Goal: Task Accomplishment & Management: Use online tool/utility

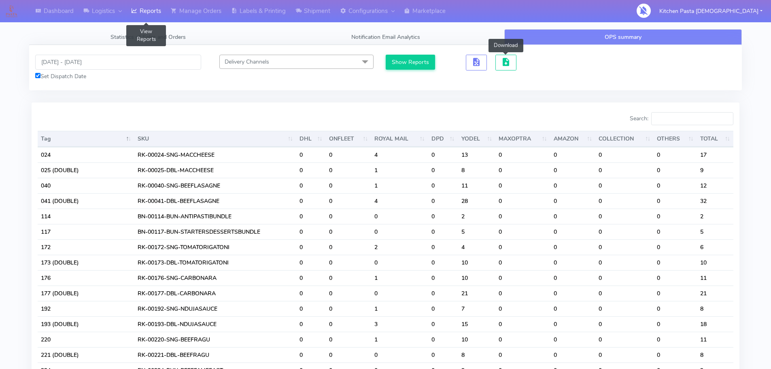
click at [142, 10] on link "Reports" at bounding box center [146, 11] width 40 height 22
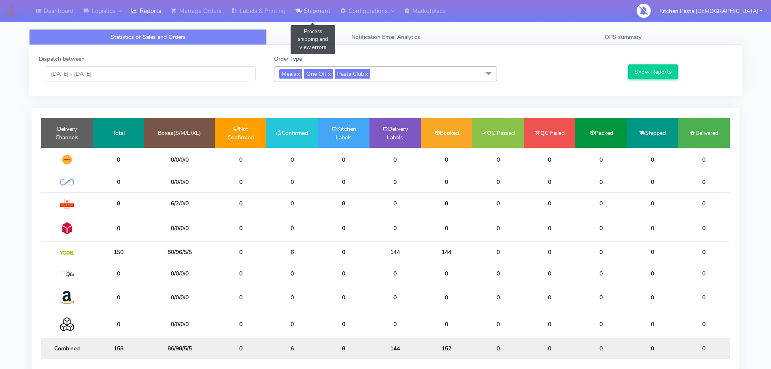
click at [321, 14] on link "Shipment" at bounding box center [312, 11] width 44 height 22
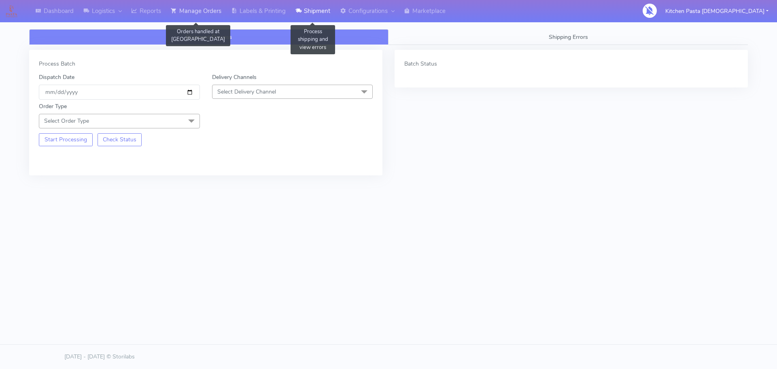
click at [211, 19] on link "Manage Orders" at bounding box center [196, 11] width 60 height 22
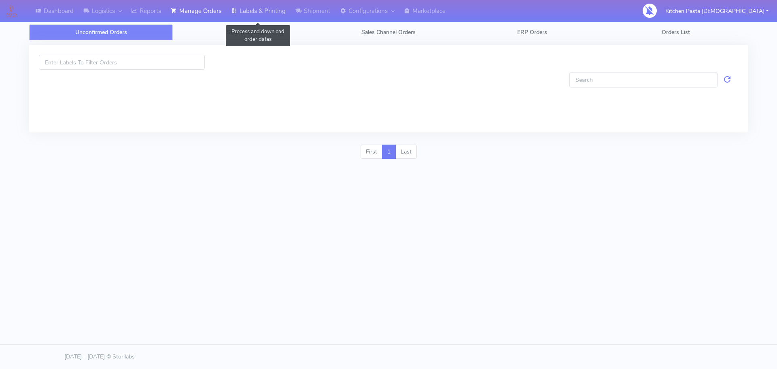
click at [237, 11] on icon at bounding box center [234, 11] width 6 height 8
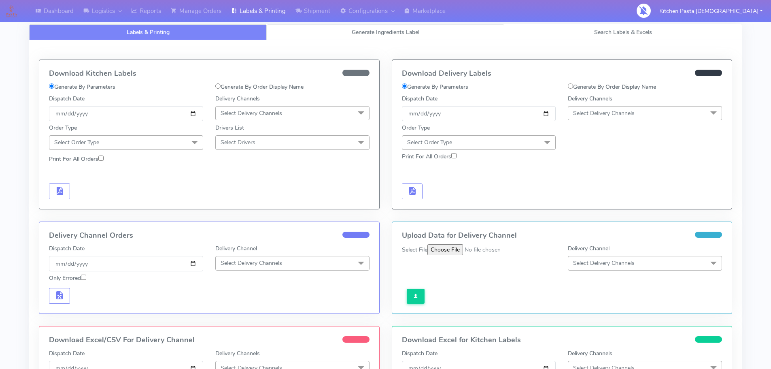
click at [289, 40] on link "Generate Ingredients Label" at bounding box center [385, 32] width 237 height 16
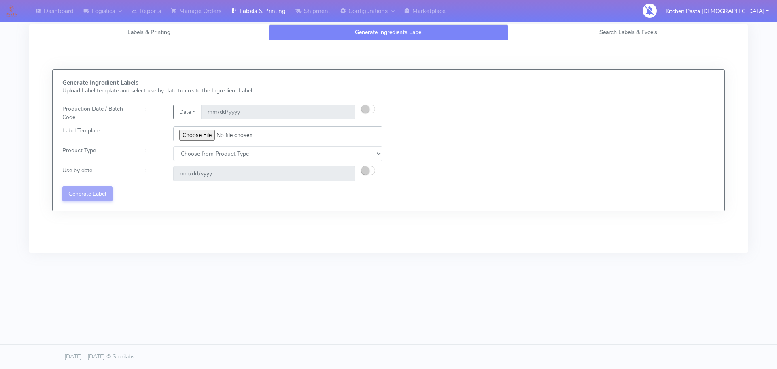
click at [202, 131] on input "file" at bounding box center [277, 133] width 209 height 15
type input "C:\fakepath\Classic Tiramisu V1.jpg"
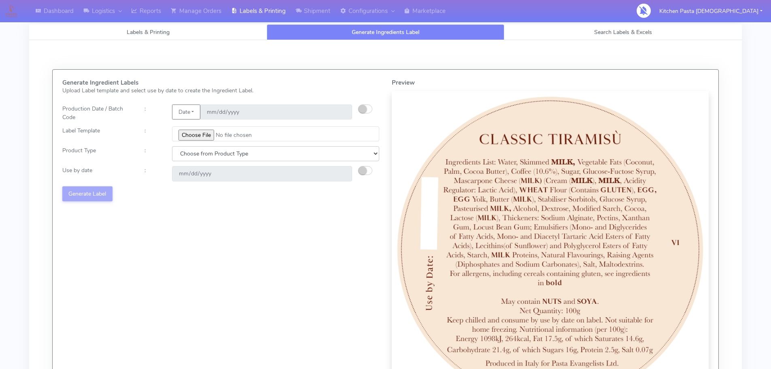
click at [240, 151] on select "Choose from Product Type ECOM ERETAIL CIRCULAR CIRC_DESERTS LASAGNE" at bounding box center [275, 153] width 207 height 15
select select "3"
click at [172, 146] on select "Choose from Product Type ECOM ERETAIL CIRCULAR CIRC_DESERTS LASAGNE" at bounding box center [275, 153] width 207 height 15
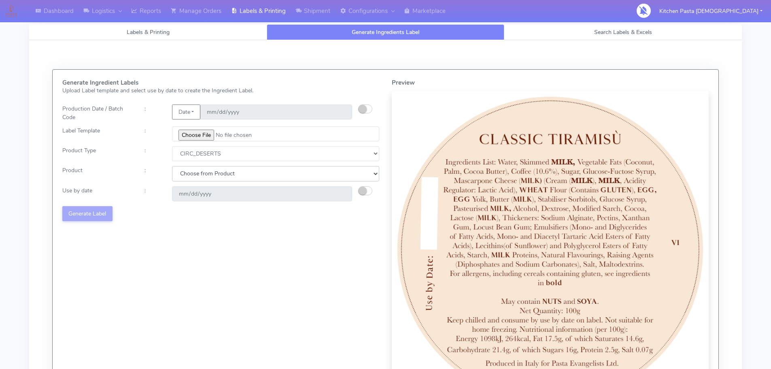
click at [283, 176] on select "Choose from Product CLASSIC_TIRAMISU CREMA_AMARENA PROFITEROLES" at bounding box center [275, 173] width 207 height 15
select select "0"
click at [172, 166] on select "Choose from Product CLASSIC_TIRAMISU CREMA_AMARENA PROFITEROLES" at bounding box center [275, 173] width 207 height 15
click at [367, 189] on button "button" at bounding box center [365, 190] width 14 height 9
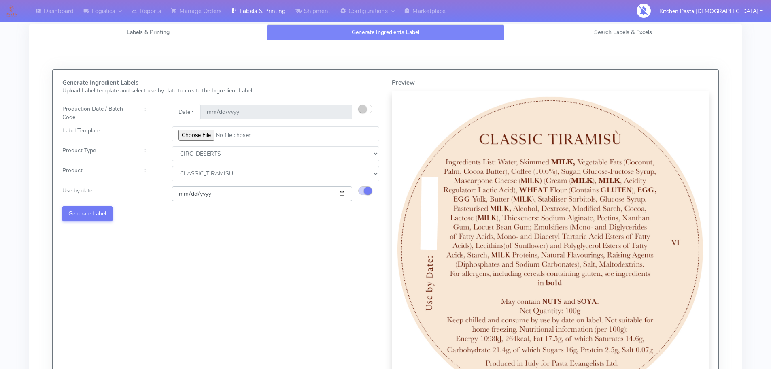
click at [341, 191] on input "2025-08-17" at bounding box center [262, 193] width 180 height 15
click at [343, 192] on input "2025-08-16" at bounding box center [262, 193] width 180 height 15
type input "2025-08-17"
click at [85, 215] on button "Generate Label" at bounding box center [87, 213] width 50 height 15
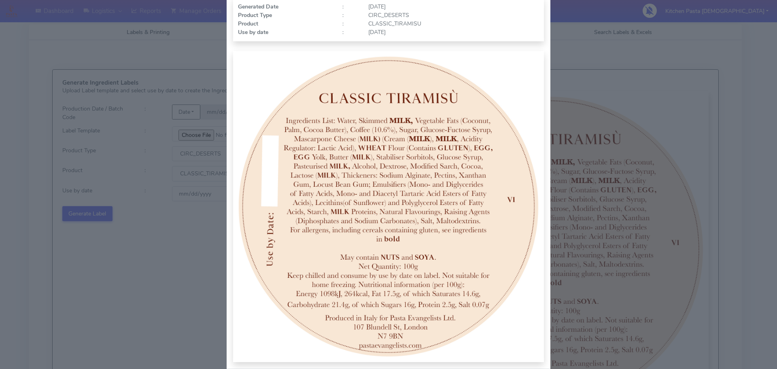
scroll to position [84, 0]
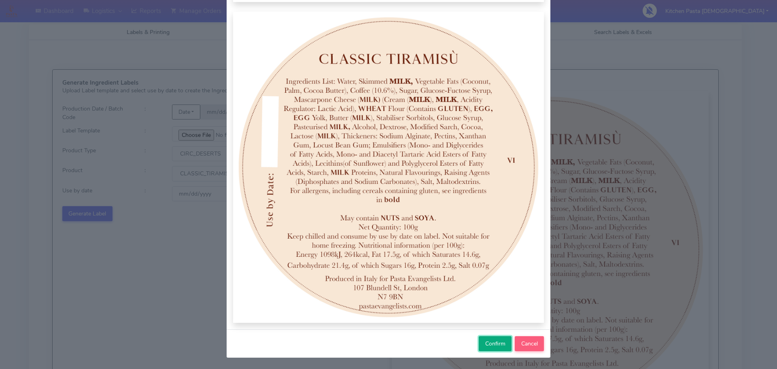
click at [493, 341] on span "Confirm" at bounding box center [495, 343] width 20 height 8
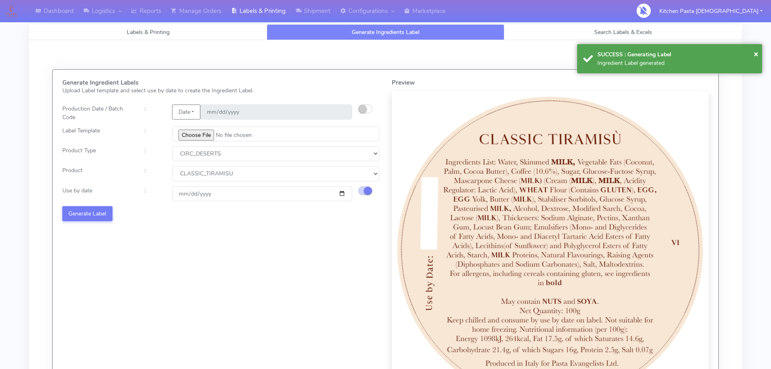
select select
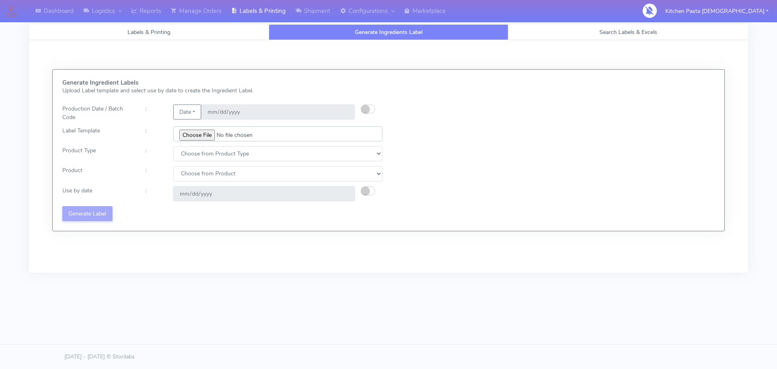
click at [192, 135] on input "file" at bounding box center [277, 133] width 209 height 15
type input "C:\fakepath\Profiteroles V1.jpg"
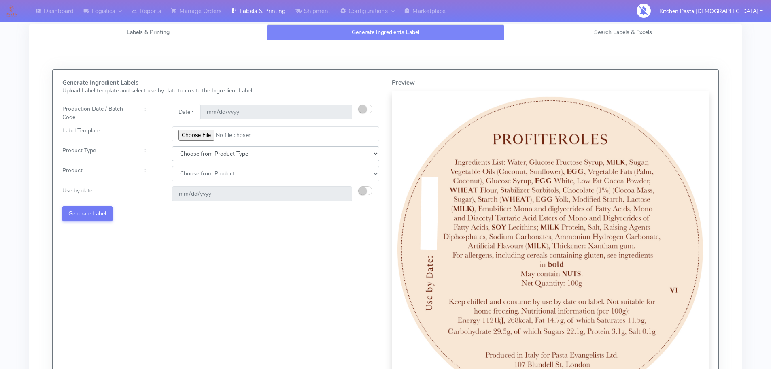
click at [219, 153] on select "Choose from Product Type ECOM ERETAIL CIRCULAR CIRC_DESERTS LASAGNE" at bounding box center [275, 153] width 207 height 15
select select "3"
click at [172, 146] on select "Choose from Product Type ECOM ERETAIL CIRCULAR CIRC_DESERTS LASAGNE" at bounding box center [275, 153] width 207 height 15
click at [214, 172] on select "Choose from Product CLASSIC_TIRAMISU CREMA_AMARENA PROFITEROLES" at bounding box center [275, 173] width 207 height 15
select select "2"
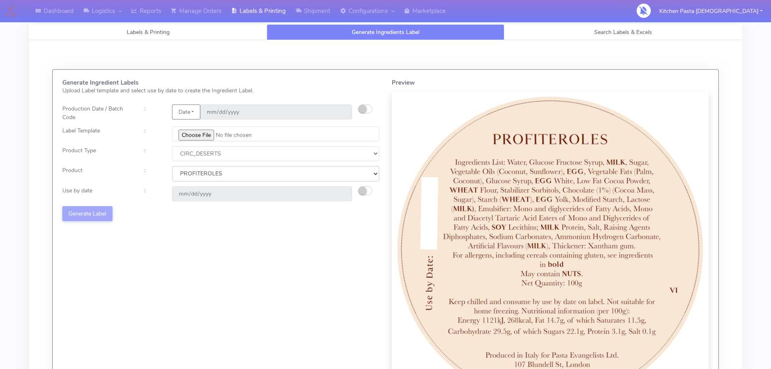
click at [172, 166] on select "Choose from Product CLASSIC_TIRAMISU CREMA_AMARENA PROFITEROLES" at bounding box center [275, 173] width 207 height 15
click at [365, 190] on small "button" at bounding box center [362, 190] width 8 height 8
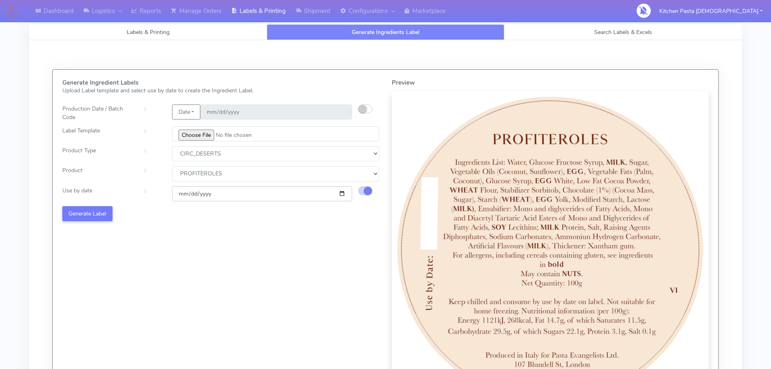
click at [340, 193] on input "2025-08-17" at bounding box center [262, 193] width 180 height 15
type input "2025-08-18"
click at [73, 214] on button "Generate Label" at bounding box center [87, 213] width 50 height 15
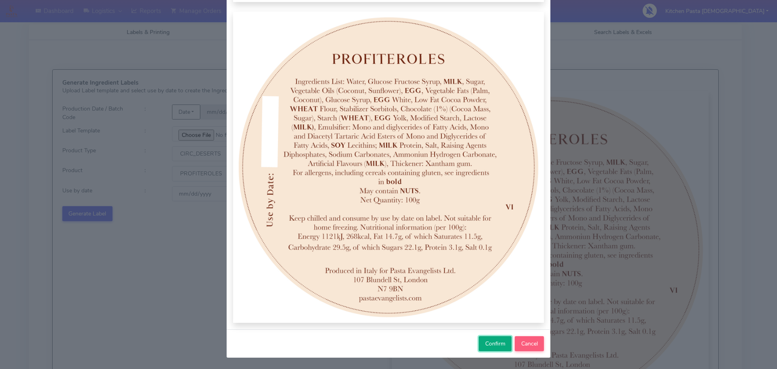
click at [484, 349] on button "Confirm" at bounding box center [495, 343] width 33 height 15
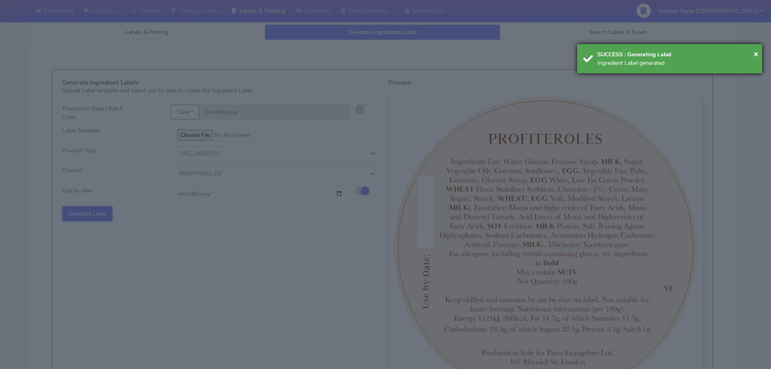
select select
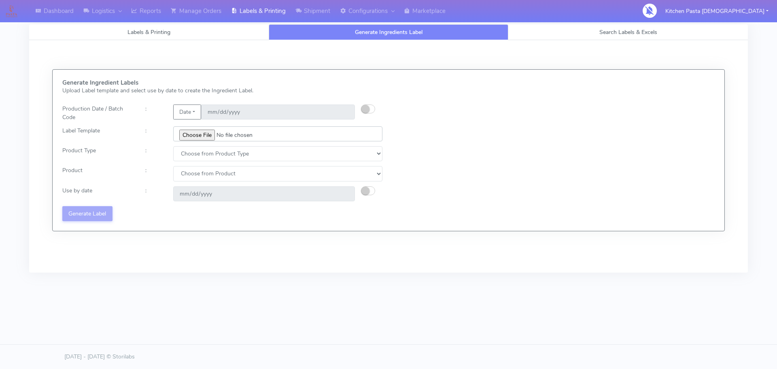
click at [199, 137] on input "file" at bounding box center [277, 133] width 209 height 15
type input "C:\fakepath\Classic Tiramisu V1.jpg"
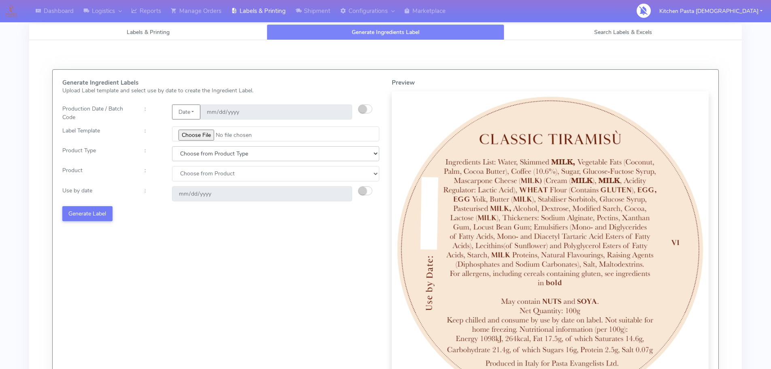
click at [264, 150] on select "Choose from Product Type ECOM ERETAIL CIRCULAR CIRC_DESERTS LASAGNE" at bounding box center [275, 153] width 207 height 15
select select "3"
click at [172, 146] on select "Choose from Product Type ECOM ERETAIL CIRCULAR CIRC_DESERTS LASAGNE" at bounding box center [275, 153] width 207 height 15
click at [217, 174] on select "Choose from Product CLASSIC_TIRAMISU CREMA_AMARENA PROFITEROLES" at bounding box center [275, 173] width 207 height 15
select select "0"
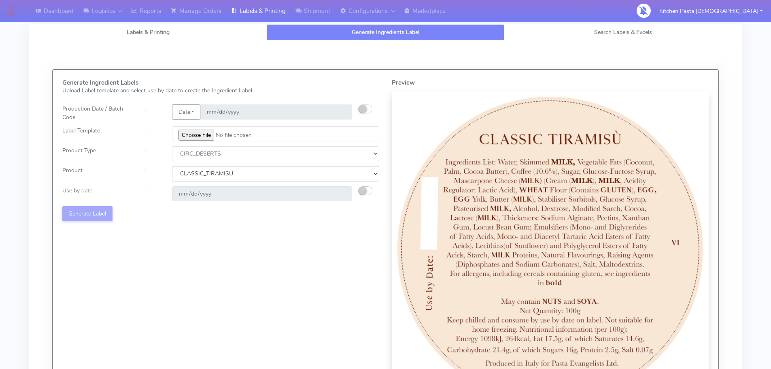
click at [172, 166] on select "Choose from Product CLASSIC_TIRAMISU CREMA_AMARENA PROFITEROLES" at bounding box center [275, 173] width 207 height 15
drag, startPoint x: 366, startPoint y: 192, endPoint x: 344, endPoint y: 193, distance: 22.3
click at [367, 191] on button "button" at bounding box center [365, 190] width 14 height 9
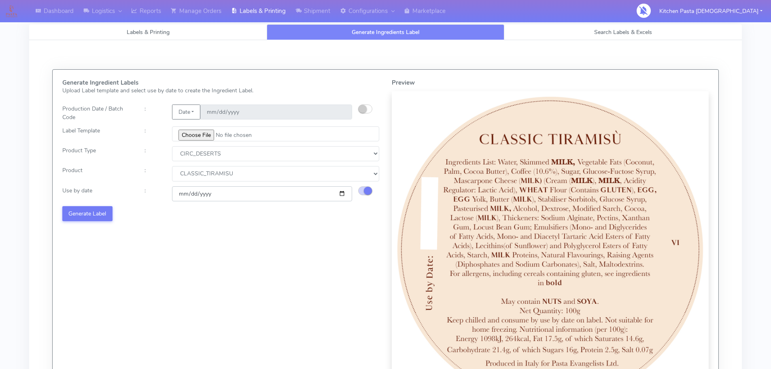
click at [344, 193] on input "2025-08-17" at bounding box center [262, 193] width 180 height 15
type input "2025-08-18"
click at [89, 212] on button "Generate Label" at bounding box center [87, 213] width 50 height 15
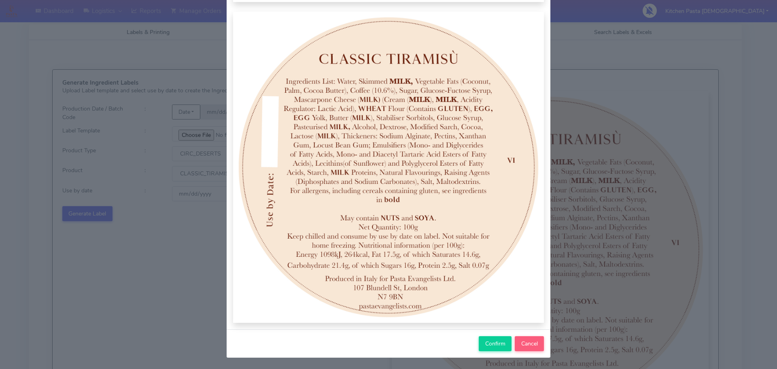
click at [496, 351] on div "Confirm Cancel" at bounding box center [389, 343] width 324 height 28
click at [489, 346] on span "Confirm" at bounding box center [495, 343] width 20 height 8
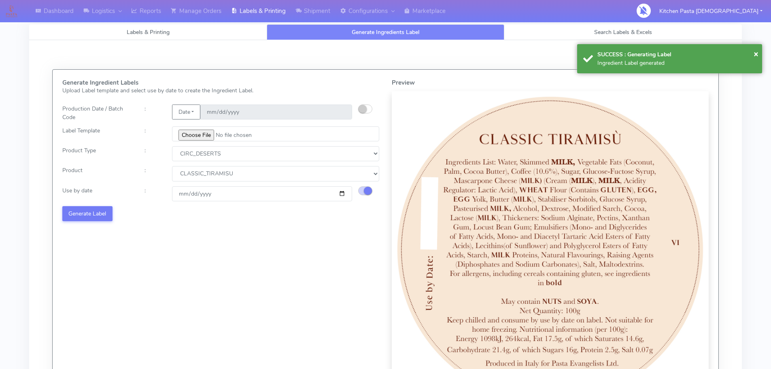
select select
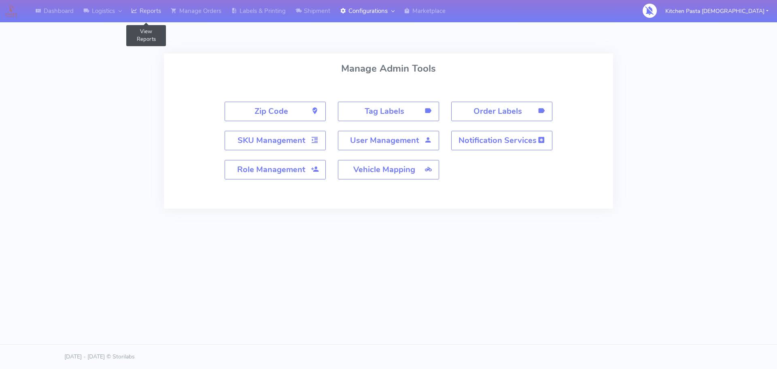
click at [149, 14] on link "Reports" at bounding box center [146, 11] width 40 height 22
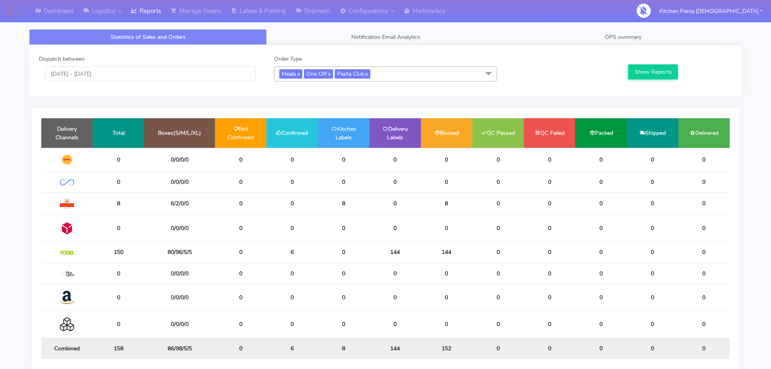
click at [390, 72] on span "Meals x One Off x Pasta Club x" at bounding box center [385, 73] width 223 height 15
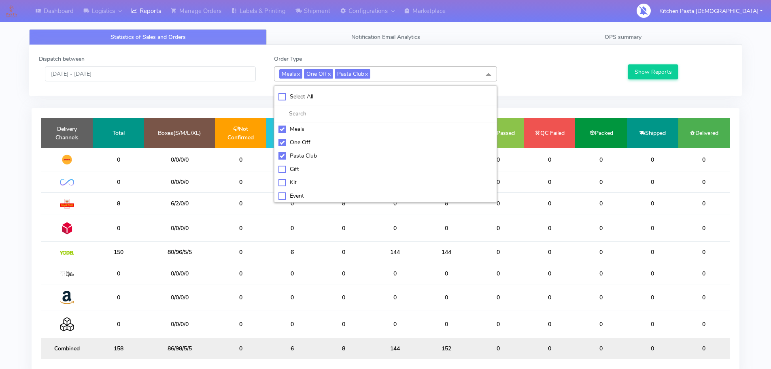
click at [308, 184] on div "Kit" at bounding box center [385, 182] width 214 height 8
checkbox input "true"
click at [293, 129] on div "Meals" at bounding box center [385, 129] width 214 height 8
checkbox input "false"
click at [295, 138] on div "One Off" at bounding box center [385, 142] width 214 height 8
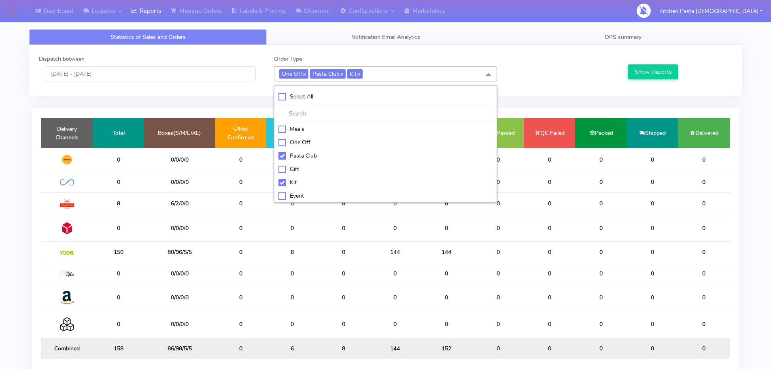
checkbox input "false"
click at [305, 152] on div "Pasta Club" at bounding box center [385, 155] width 214 height 8
checkbox input "false"
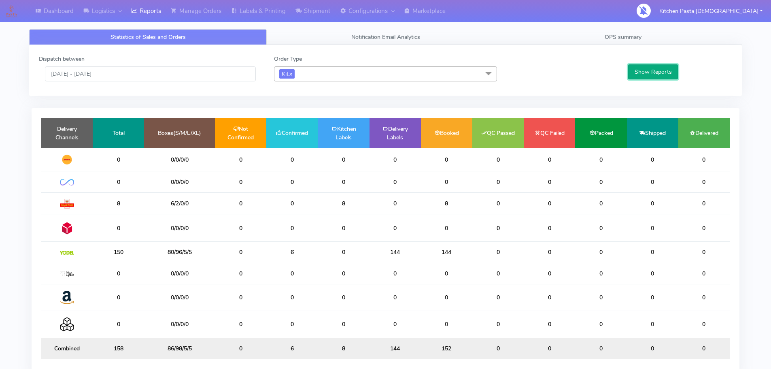
click at [646, 68] on button "Show Reports" at bounding box center [653, 71] width 50 height 15
click at [321, 77] on span "Kit x" at bounding box center [385, 73] width 223 height 15
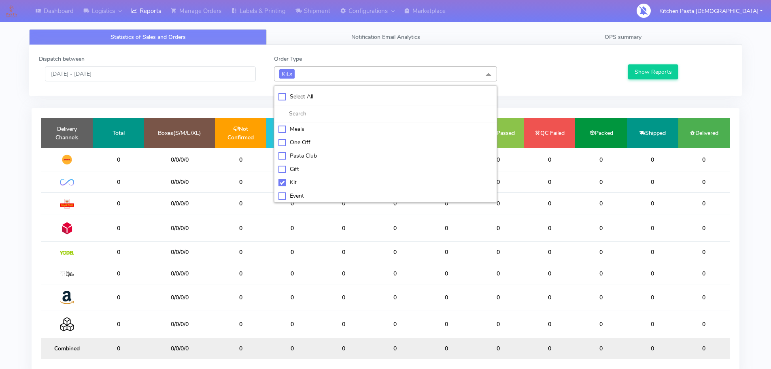
click at [296, 185] on div "Kit" at bounding box center [385, 182] width 214 height 8
checkbox input "false"
click at [301, 189] on li "ATAVI" at bounding box center [385, 194] width 222 height 13
checkbox input "true"
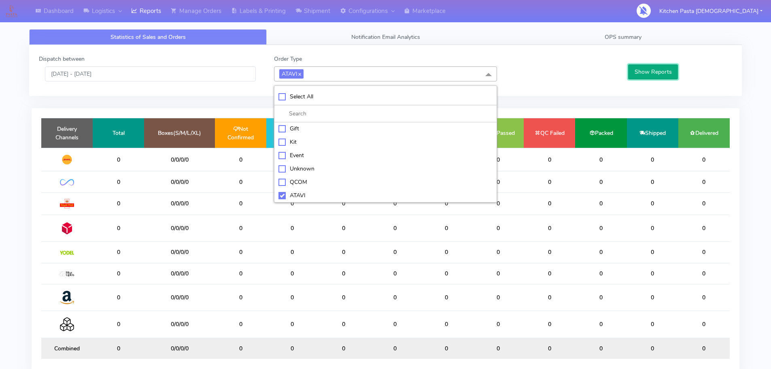
click at [633, 69] on button "Show Reports" at bounding box center [653, 71] width 50 height 15
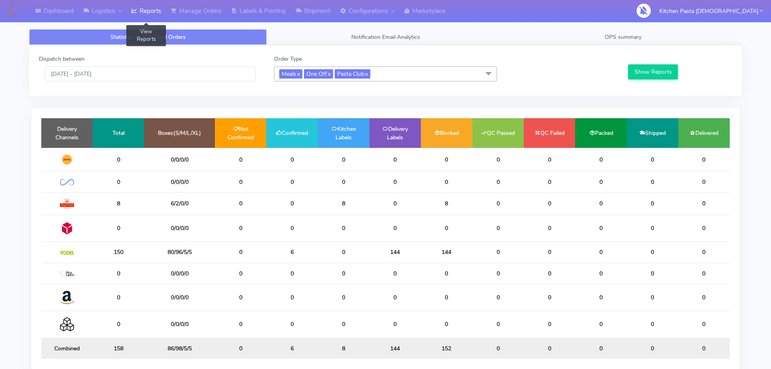
click at [144, 12] on link "Reports" at bounding box center [146, 11] width 40 height 22
